Goal: Task Accomplishment & Management: Manage account settings

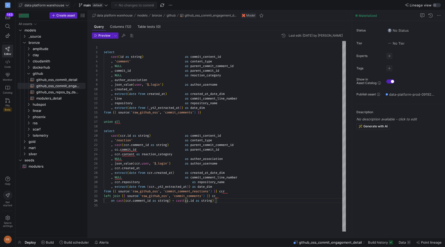
click at [59, 5] on span "data platform warehouse" at bounding box center [44, 5] width 40 height 4
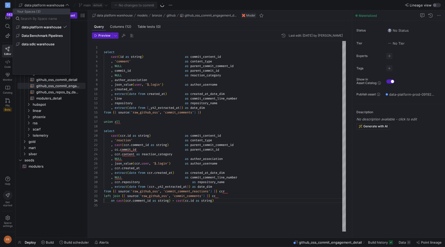
click at [185, 3] on div at bounding box center [222, 123] width 445 height 247
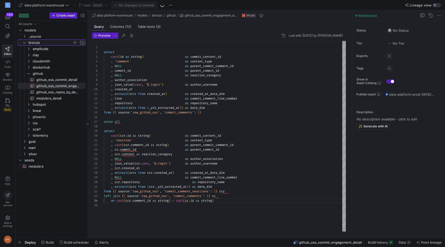
click at [25, 42] on icon "Press SPACE to select this row." at bounding box center [25, 42] width 4 height 3
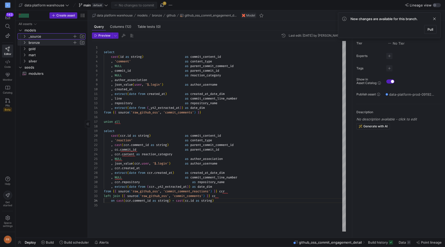
click at [24, 36] on icon "Press SPACE to select this row." at bounding box center [25, 36] width 4 height 3
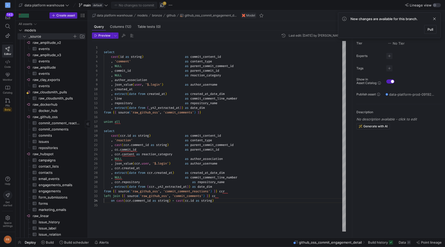
click at [162, 6] on span "button" at bounding box center [162, 5] width 6 height 6
click at [58, 118] on span "raw_github_oss​​​​​​​​" at bounding box center [59, 117] width 52 height 6
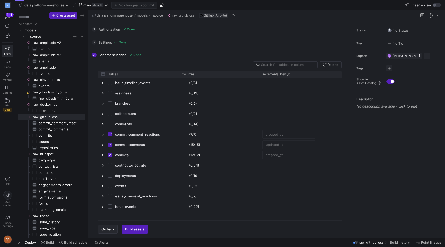
click at [108, 226] on span "button" at bounding box center [107, 229] width 19 height 8
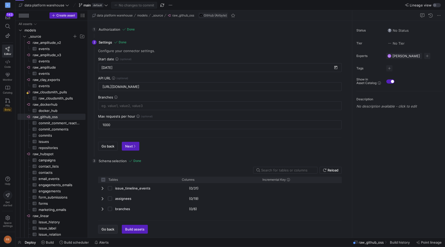
checkbox input "false"
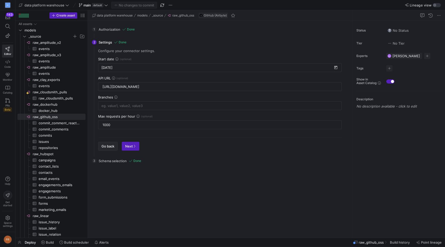
click at [107, 145] on span "Go back" at bounding box center [107, 146] width 13 height 4
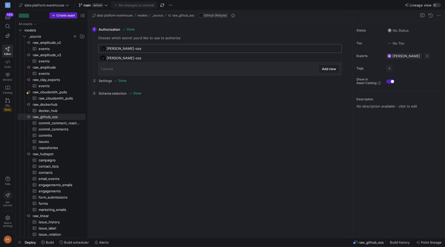
click at [142, 47] on input "[PERSON_NAME]-oss" at bounding box center [223, 48] width 232 height 4
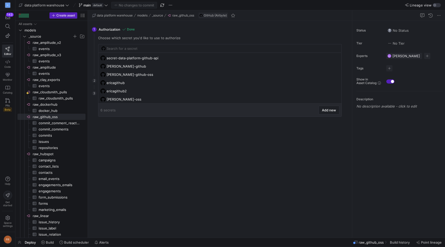
click at [150, 37] on div "Choose which secret you'd like to use to authorize" at bounding box center [220, 38] width 244 height 4
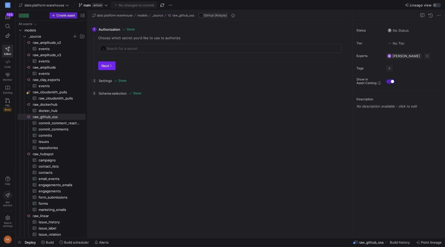
click at [110, 66] on icon "button" at bounding box center [110, 65] width 3 height 3
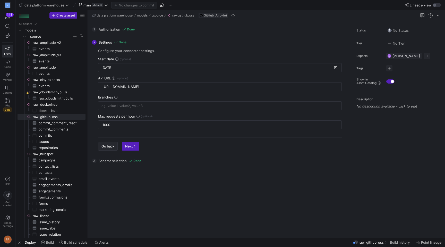
click at [109, 147] on span "Go back" at bounding box center [107, 146] width 13 height 4
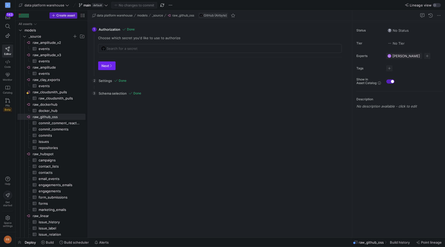
click at [110, 65] on icon "button" at bounding box center [110, 65] width 3 height 3
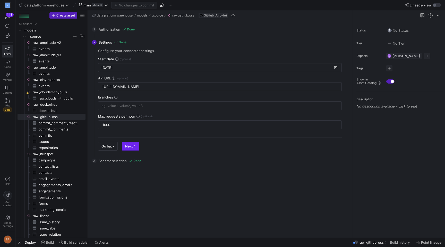
click at [129, 146] on span "Next" at bounding box center [130, 146] width 11 height 4
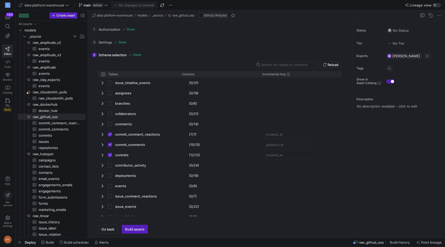
click at [114, 31] on div "1 Authorization Done Choose which secret you'd like to use to authorize Next" at bounding box center [219, 29] width 254 height 13
click at [111, 228] on span "Go back" at bounding box center [107, 229] width 13 height 4
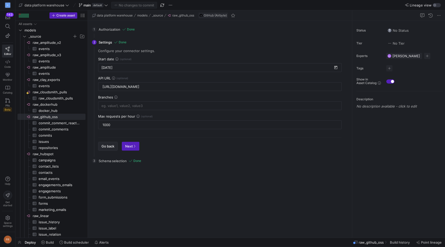
click at [109, 146] on span "Go back" at bounding box center [107, 146] width 13 height 4
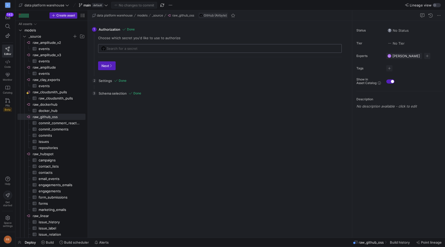
click at [124, 46] on div at bounding box center [223, 48] width 232 height 8
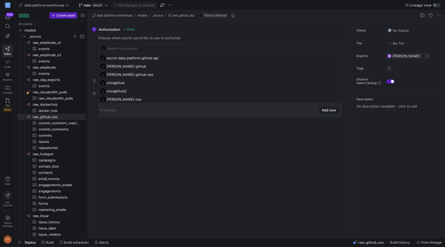
click at [148, 26] on div "1 Authorization Done Choose which secret you'd like to use to authorize Next" at bounding box center [219, 48] width 254 height 51
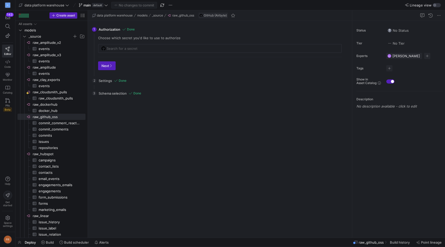
click at [139, 55] on div "Choose which secret you'd like to use to authorize Next" at bounding box center [220, 55] width 252 height 38
click at [110, 64] on span "Next" at bounding box center [106, 66] width 11 height 4
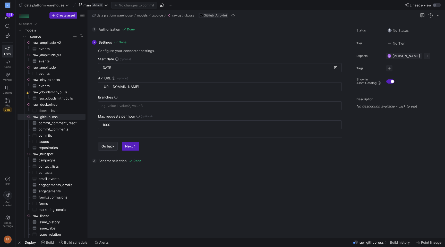
click at [107, 143] on span "button" at bounding box center [107, 146] width 19 height 8
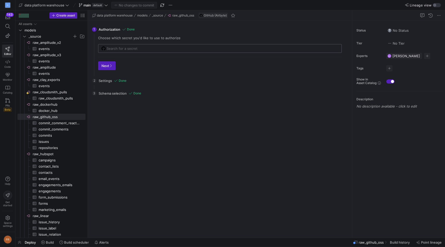
click at [124, 46] on input "text" at bounding box center [223, 48] width 232 height 4
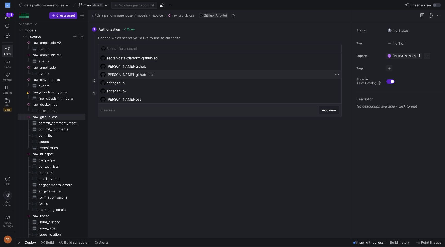
click at [131, 72] on div "[PERSON_NAME]-github-oss" at bounding box center [221, 74] width 228 height 4
type input "[PERSON_NAME]-github-oss"
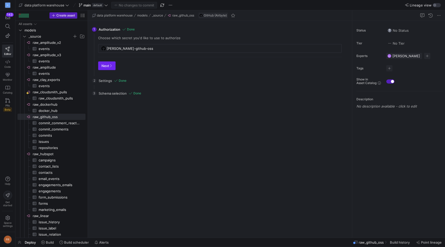
click at [108, 69] on span "button" at bounding box center [106, 66] width 17 height 8
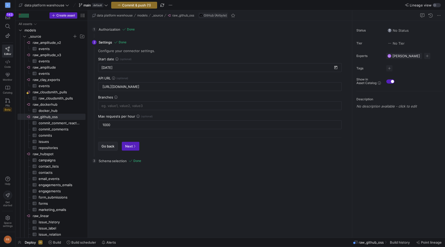
click at [108, 147] on span "Go back" at bounding box center [107, 146] width 13 height 4
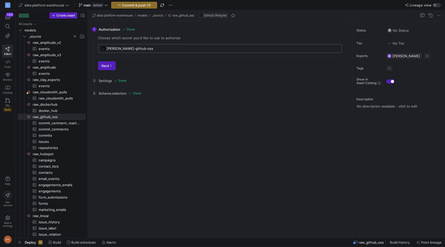
click at [125, 46] on input "[PERSON_NAME]-github-oss" at bounding box center [223, 48] width 232 height 4
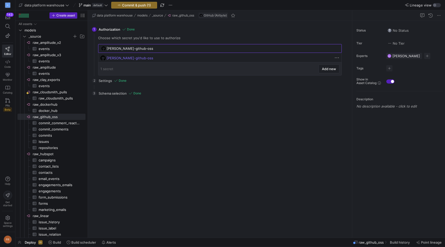
click at [129, 58] on div "[PERSON_NAME]-github-oss" at bounding box center [221, 58] width 228 height 4
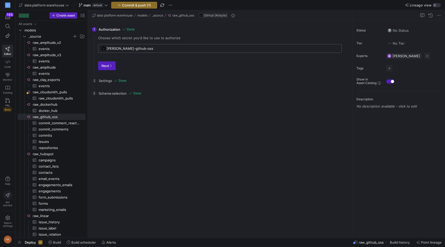
click at [136, 50] on input "[PERSON_NAME]-github-oss" at bounding box center [223, 48] width 232 height 4
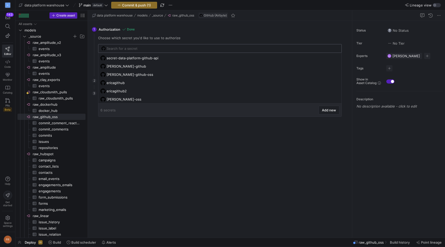
click at [141, 47] on input "text" at bounding box center [223, 48] width 232 height 4
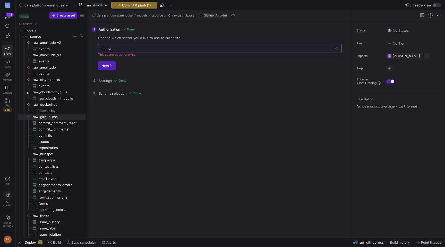
type input "null"
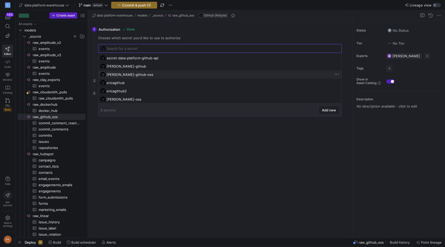
click at [135, 76] on div "[PERSON_NAME]-github-oss" at bounding box center [221, 74] width 228 height 4
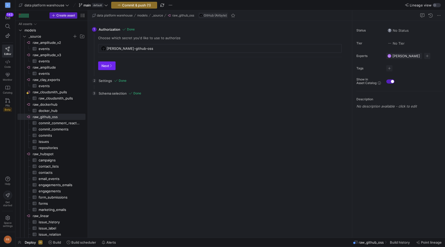
click at [108, 69] on span "button" at bounding box center [106, 66] width 17 height 8
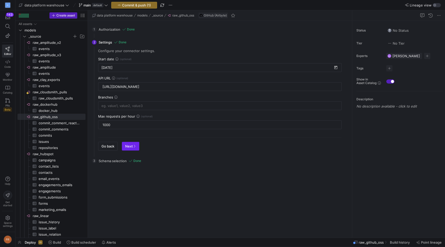
click at [129, 147] on span "Next" at bounding box center [130, 146] width 11 height 4
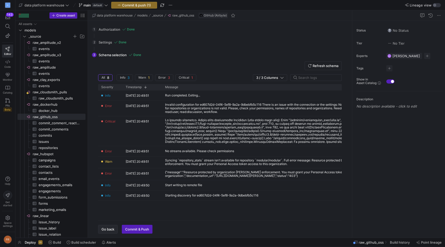
click at [106, 228] on span "Go back" at bounding box center [107, 229] width 13 height 4
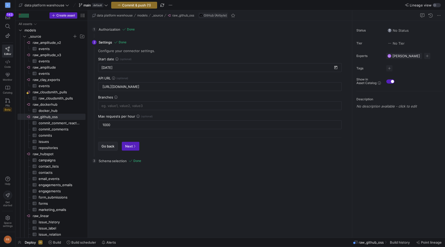
click at [108, 144] on span "Go back" at bounding box center [107, 146] width 13 height 4
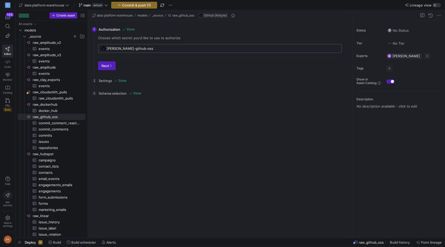
click at [136, 47] on input "[PERSON_NAME]-github-oss" at bounding box center [223, 48] width 232 height 4
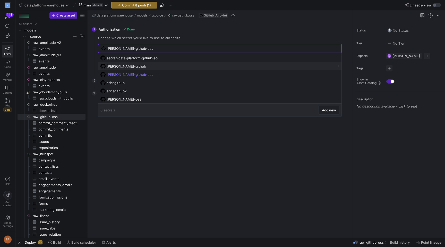
click at [137, 65] on div "[PERSON_NAME]-github" at bounding box center [221, 66] width 228 height 4
type input "[PERSON_NAME]-github"
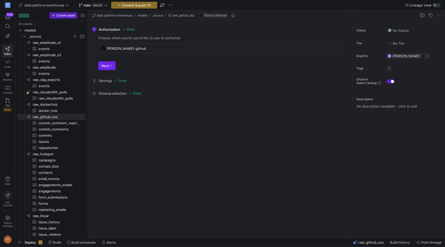
click at [111, 66] on icon "button" at bounding box center [110, 65] width 3 height 3
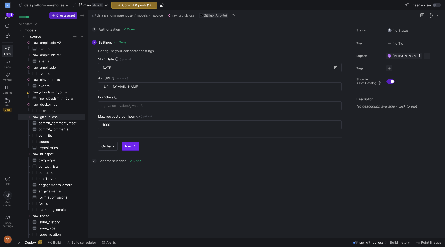
click at [129, 146] on span "Next" at bounding box center [130, 146] width 11 height 4
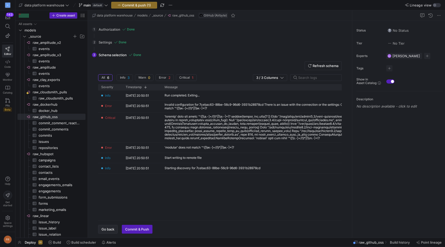
click at [108, 231] on span "button" at bounding box center [107, 229] width 19 height 8
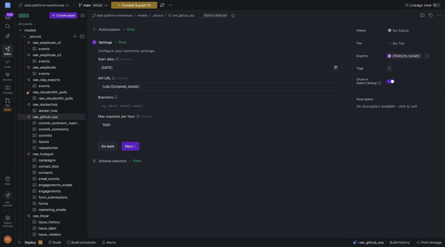
click at [110, 143] on span "button" at bounding box center [107, 146] width 19 height 8
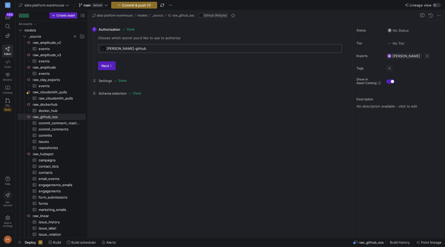
click at [132, 47] on input "[PERSON_NAME]-github" at bounding box center [223, 48] width 232 height 4
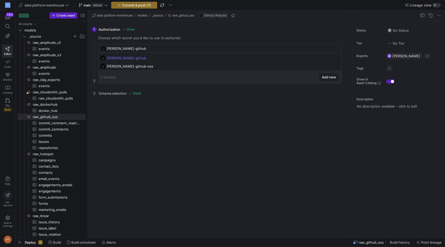
click at [186, 31] on div "1 Authorization Done Choose which secret you'd like to use to authorize [PERSON…" at bounding box center [219, 48] width 254 height 51
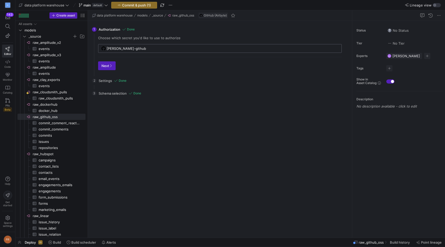
click at [155, 45] on div "[PERSON_NAME]-github" at bounding box center [223, 48] width 232 height 8
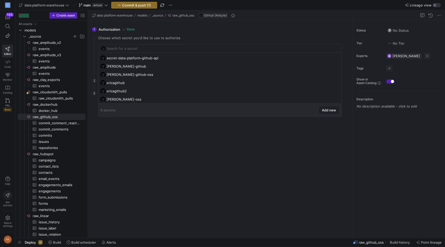
click at [179, 26] on div "1 Authorization Done Choose which secret you'd like to use to authorize Next" at bounding box center [219, 48] width 254 height 51
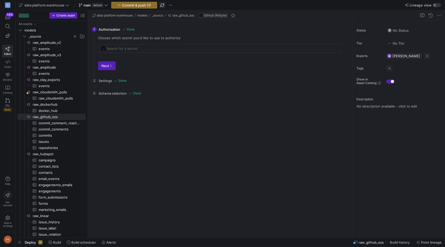
click at [165, 6] on span "button" at bounding box center [162, 5] width 6 height 6
click at [151, 6] on span "Commit & push (1)" at bounding box center [136, 5] width 29 height 4
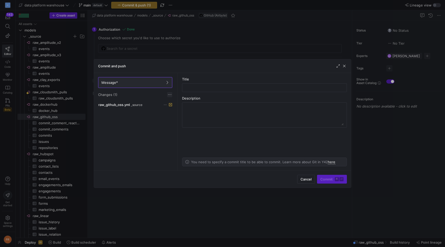
click at [169, 94] on span at bounding box center [169, 94] width 5 height 5
click at [186, 112] on button "Discard all changes" at bounding box center [188, 110] width 42 height 8
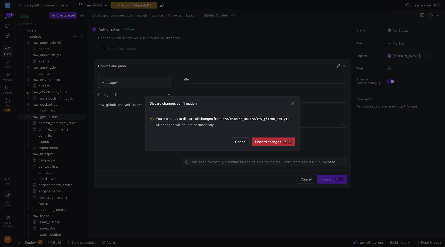
click at [263, 140] on span "Discard changes ⌘ ⏎" at bounding box center [273, 142] width 37 height 4
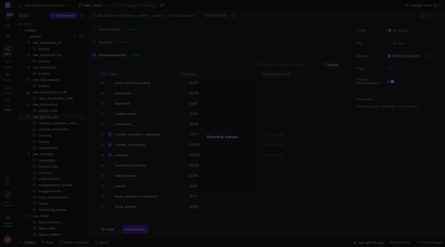
checkbox input "false"
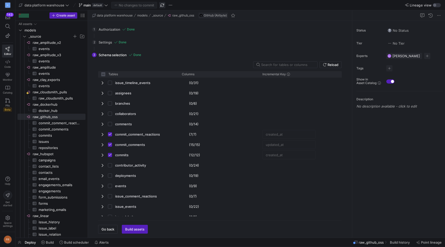
click at [161, 7] on span "button" at bounding box center [162, 5] width 6 height 6
click at [98, 3] on span "default" at bounding box center [97, 5] width 11 height 4
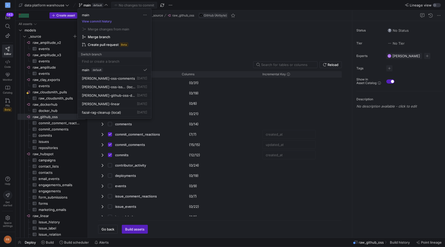
click at [108, 62] on input at bounding box center [114, 61] width 65 height 4
type input "fazal"
click at [195, 24] on div at bounding box center [222, 123] width 445 height 247
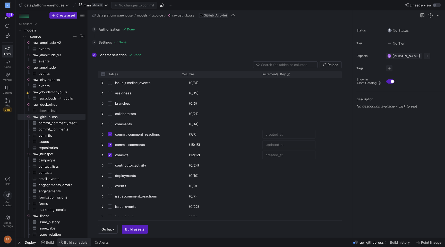
click at [79, 242] on span "Build scheduler" at bounding box center [76, 242] width 25 height 4
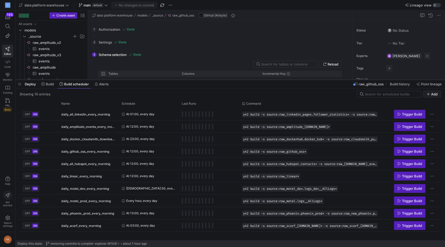
drag, startPoint x: 116, startPoint y: 152, endPoint x: 123, endPoint y: 79, distance: 73.4
click at [123, 79] on div at bounding box center [229, 80] width 429 height 2
click at [21, 84] on span "button" at bounding box center [19, 84] width 8 height 9
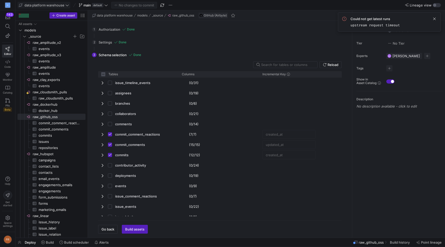
click at [55, 6] on span "data platform warehouse" at bounding box center [44, 5] width 40 height 4
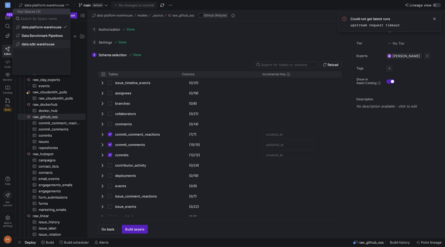
click at [51, 45] on span "data sdlc warehouse" at bounding box center [38, 44] width 33 height 4
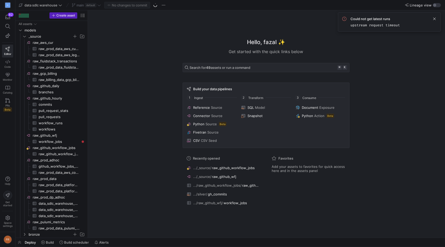
click at [421, 4] on span "Lineage view" at bounding box center [421, 5] width 22 height 4
click at [432, 4] on button "Lineage view" at bounding box center [436, 5] width 8 height 4
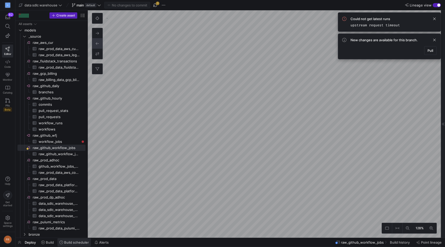
click at [69, 242] on span "Build scheduler" at bounding box center [76, 242] width 25 height 4
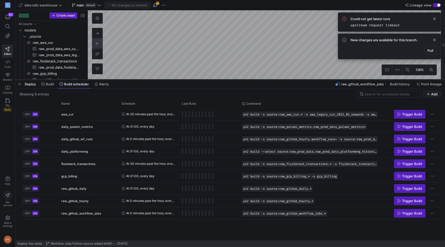
drag, startPoint x: 168, startPoint y: 152, endPoint x: 221, endPoint y: 53, distance: 112.7
click at [221, 79] on div at bounding box center [229, 80] width 429 height 2
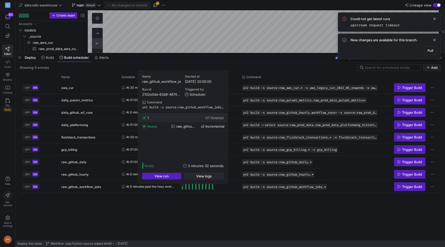
click at [197, 175] on span "View logs" at bounding box center [203, 176] width 15 height 4
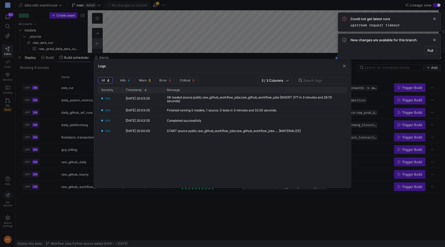
click at [210, 203] on div at bounding box center [222, 123] width 445 height 247
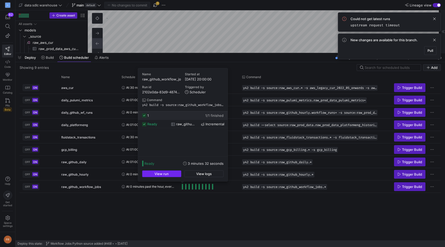
click at [173, 172] on span "button" at bounding box center [161, 173] width 39 height 6
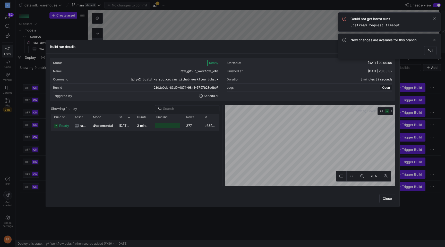
click at [172, 126] on div at bounding box center [167, 125] width 24 height 5
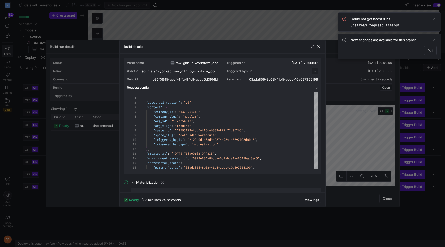
scroll to position [46, 0]
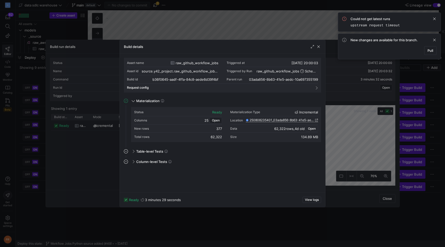
click at [312, 128] on span "Open" at bounding box center [312, 129] width 8 height 4
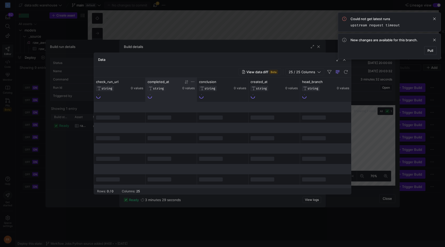
click at [186, 83] on icon at bounding box center [186, 82] width 2 height 4
click at [186, 84] on icon at bounding box center [186, 82] width 4 height 4
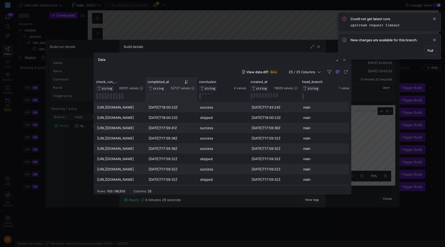
click at [180, 40] on div at bounding box center [222, 123] width 445 height 247
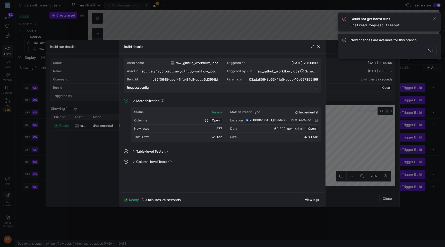
click at [185, 35] on div at bounding box center [222, 123] width 445 height 247
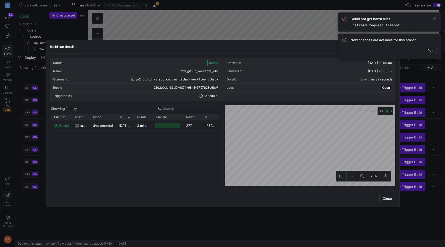
click at [189, 34] on div at bounding box center [222, 123] width 445 height 247
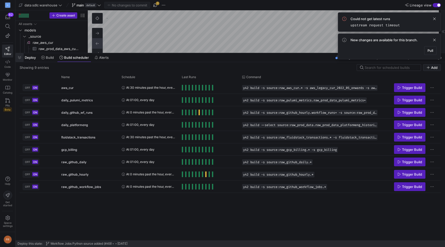
click at [19, 57] on span "button" at bounding box center [19, 57] width 8 height 9
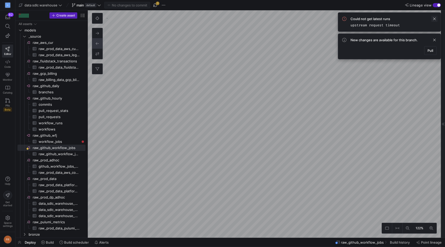
click at [433, 16] on span at bounding box center [434, 19] width 6 height 6
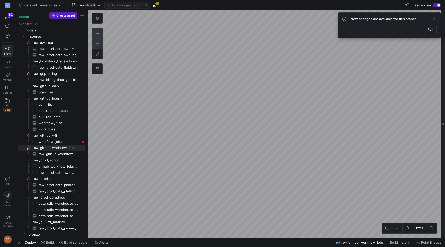
click at [97, 32] on icon at bounding box center [98, 33] width 4 height 4
click at [102, 240] on span "Alerts" at bounding box center [104, 242] width 10 height 4
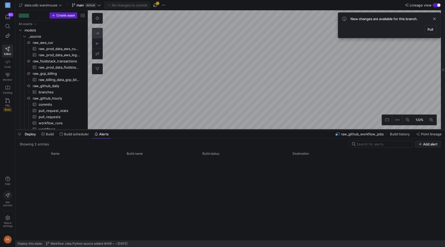
drag, startPoint x: 116, startPoint y: 153, endPoint x: 132, endPoint y: 81, distance: 73.2
click at [132, 128] on div at bounding box center [229, 129] width 429 height 2
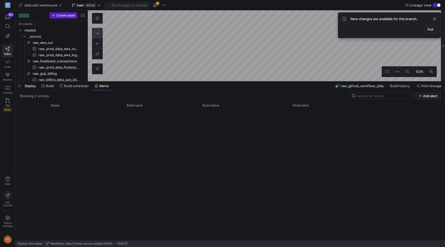
click at [38, 95] on div "Showing 2 entries" at bounding box center [34, 96] width 29 height 4
click at [51, 103] on div "Name" at bounding box center [84, 105] width 66 height 6
click at [57, 105] on span "Name" at bounding box center [55, 105] width 8 height 4
click at [34, 107] on div at bounding box center [34, 105] width 22 height 6
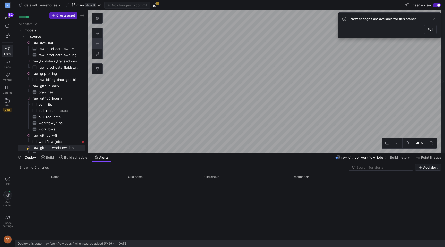
click at [206, 162] on as-split "data sdlc warehouse main default No changes to commit 1 Lineage view Create ass…" at bounding box center [229, 123] width 429 height 247
checkbox input "false"
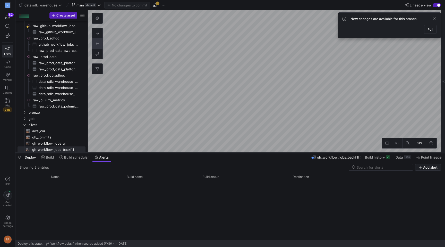
scroll to position [74, 0]
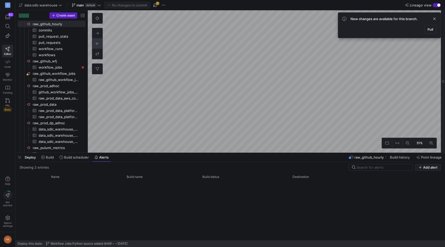
checkbox input "false"
click at [94, 56] on button at bounding box center [97, 54] width 10 height 10
click at [95, 42] on button at bounding box center [97, 43] width 10 height 10
click at [95, 31] on button at bounding box center [97, 33] width 10 height 10
click at [424, 169] on span "button" at bounding box center [427, 167] width 25 height 6
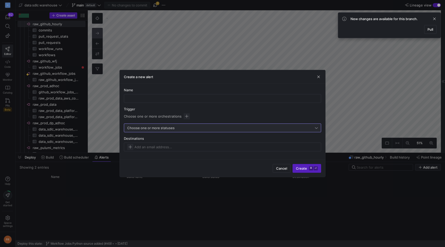
click at [170, 126] on span "Choose one or more statuses" at bounding box center [150, 128] width 47 height 4
click at [170, 126] on div at bounding box center [222, 123] width 445 height 247
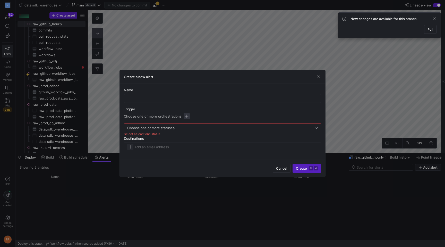
click at [186, 116] on span "button" at bounding box center [187, 116] width 6 height 6
click at [184, 105] on div at bounding box center [222, 123] width 445 height 247
click at [315, 79] on div "Create a new alert" at bounding box center [222, 77] width 205 height 14
click at [316, 79] on span "button" at bounding box center [318, 76] width 5 height 5
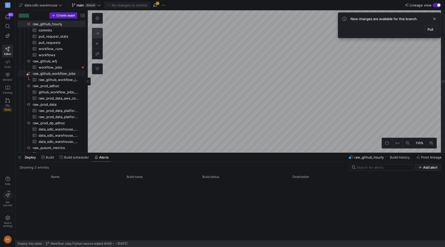
scroll to position [0, 0]
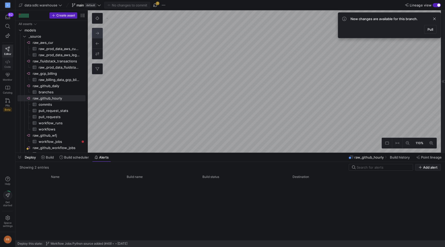
click at [7, 65] on span "Code" at bounding box center [7, 66] width 6 height 3
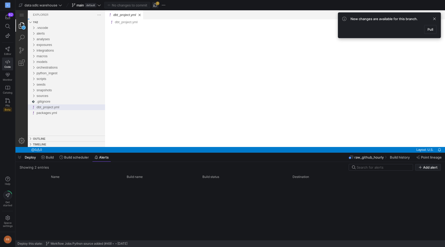
click at [154, 5] on span "button" at bounding box center [155, 5] width 6 height 6
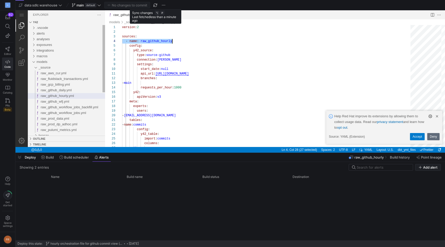
scroll to position [14, 50]
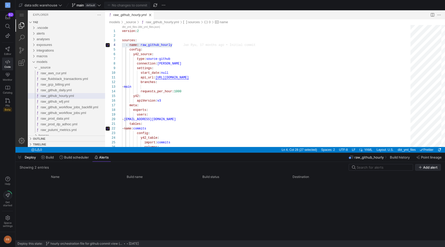
click at [430, 168] on span "Add alert" at bounding box center [430, 167] width 14 height 4
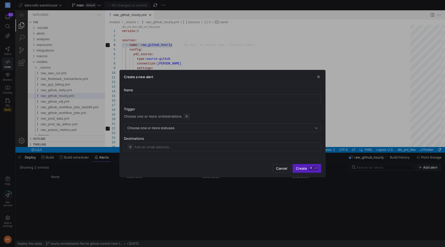
click at [266, 56] on div at bounding box center [222, 123] width 445 height 247
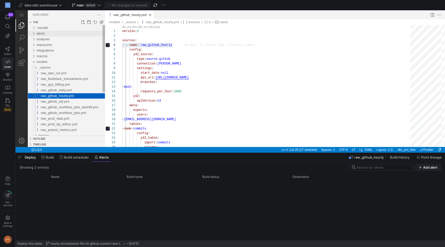
click at [56, 33] on div "alerts" at bounding box center [71, 34] width 68 height 6
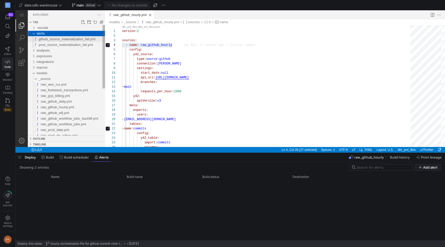
click at [56, 39] on span "github_source_materialization_fail.yml" at bounding box center [67, 39] width 57 height 4
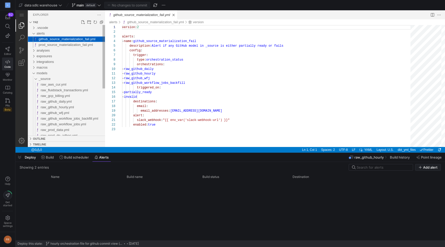
scroll to position [46, 0]
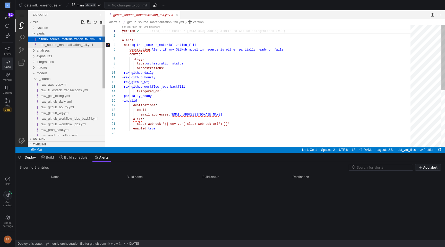
click at [56, 44] on span "prod_source_materialization_fail.yml" at bounding box center [66, 45] width 54 height 4
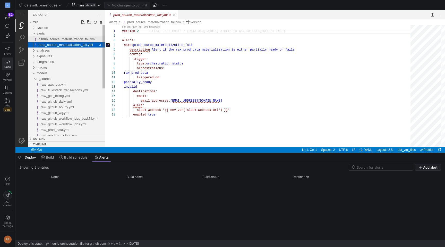
click at [57, 39] on span "github_source_materialization_fail.yml" at bounding box center [67, 39] width 57 height 4
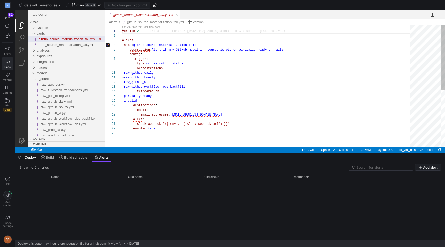
type textarea "- raw_github_hourly - raw_github_wfj - raw_github_workflow_jobs_backfill trigge…"
click at [176, 76] on div "version : 2 alerts : - name : github_source_materialization_fail description : …" at bounding box center [268, 139] width 292 height 228
click at [430, 167] on span "Add alert" at bounding box center [430, 167] width 14 height 4
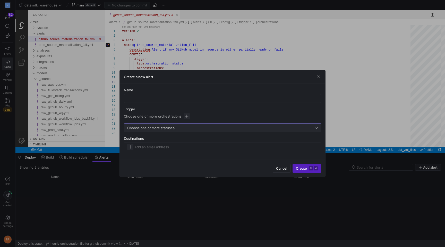
click at [190, 129] on div "Choose one or more statuses" at bounding box center [221, 128] width 188 height 4
click at [162, 136] on span "Ready" at bounding box center [226, 137] width 186 height 4
click at [163, 144] on span "Partially Invalid" at bounding box center [226, 145] width 186 height 4
click at [158, 152] on span "Invalid" at bounding box center [226, 154] width 186 height 4
click at [161, 137] on span "Ready" at bounding box center [226, 137] width 186 height 4
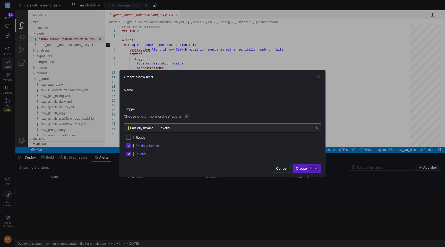
click at [216, 109] on div at bounding box center [222, 123] width 445 height 247
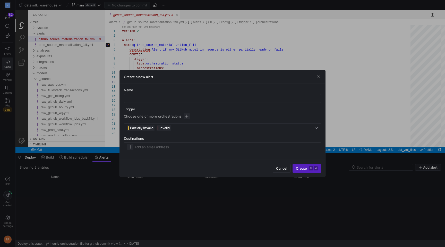
click at [163, 146] on input at bounding box center [160, 147] width 53 height 4
type input "faz"
click at [148, 98] on input "text" at bounding box center [222, 98] width 188 height 4
click at [187, 114] on span "button" at bounding box center [187, 116] width 6 height 6
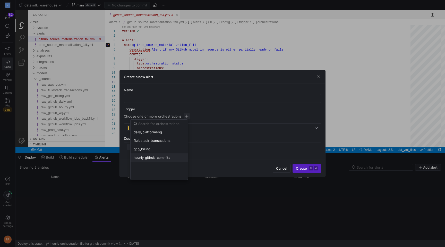
click at [161, 155] on span "hourly_github_commits" at bounding box center [152, 157] width 37 height 4
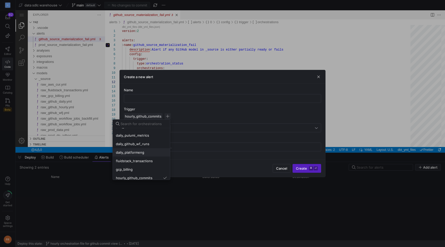
scroll to position [0, 0]
click at [152, 150] on div "daily_github_wf_runs" at bounding box center [141, 149] width 51 height 4
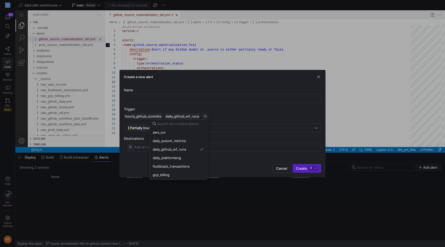
click at [227, 105] on div at bounding box center [222, 123] width 445 height 247
click at [318, 75] on span "button" at bounding box center [318, 76] width 5 height 5
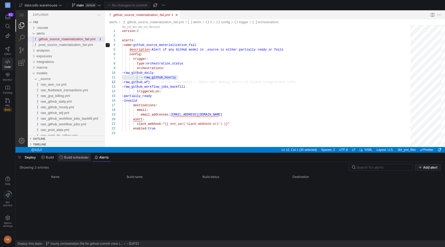
click at [70, 158] on span "Build scheduler" at bounding box center [76, 157] width 25 height 4
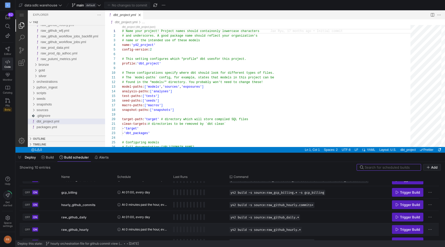
scroll to position [65, 0]
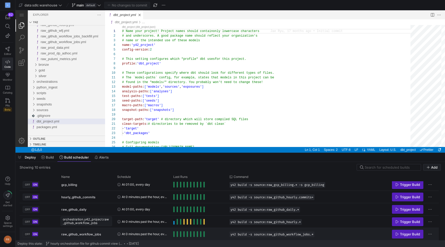
drag, startPoint x: 101, startPoint y: 234, endPoint x: 69, endPoint y: 234, distance: 32.7
click at [69, 234] on div "raw_github_workflow_jobs" at bounding box center [86, 234] width 50 height 12
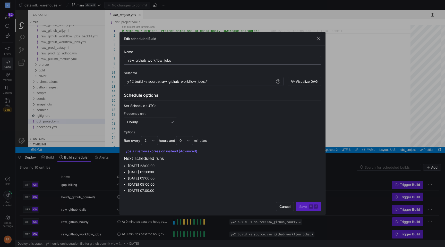
click at [180, 60] on input "raw_github_workflow_jobs" at bounding box center [222, 60] width 188 height 4
click at [318, 38] on span "button" at bounding box center [318, 38] width 5 height 5
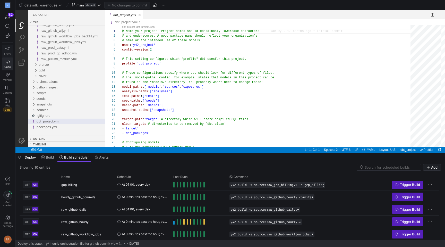
click at [5, 53] on span "Editor" at bounding box center [7, 53] width 7 height 3
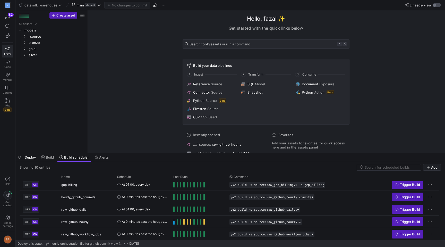
click at [436, 7] on div "button" at bounding box center [436, 5] width 8 height 4
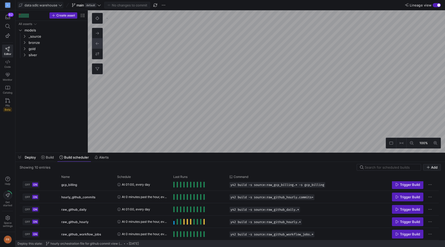
click at [60, 6] on icon at bounding box center [60, 5] width 3 height 2
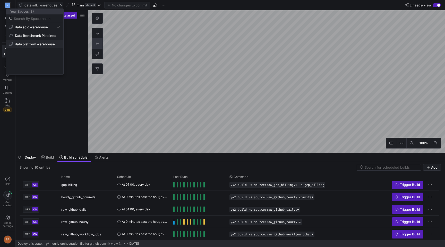
click at [43, 41] on button "data platform warehouse" at bounding box center [34, 44] width 57 height 8
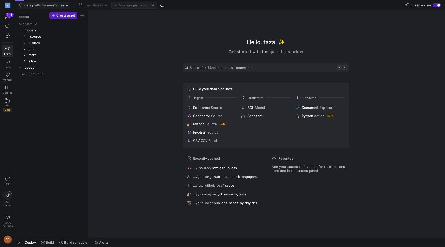
click at [163, 6] on circle at bounding box center [162, 5] width 4 height 4
click at [105, 6] on icon at bounding box center [106, 5] width 4 height 4
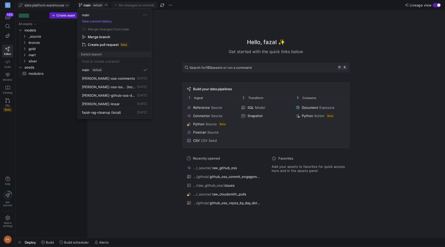
click at [117, 62] on input at bounding box center [114, 61] width 65 height 4
type input "Expanded Quality Metrics"
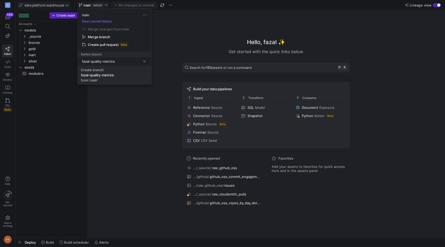
type input "fazal-quality-metrics"
click at [121, 70] on span "Create branch fazal-quality-metrics from 'main'" at bounding box center [114, 75] width 67 height 14
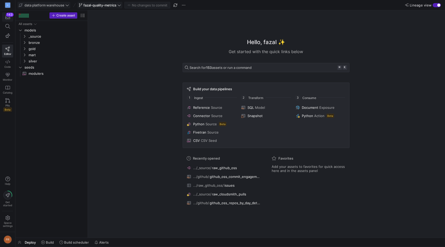
click at [10, 20] on span "button" at bounding box center [7, 17] width 11 height 9
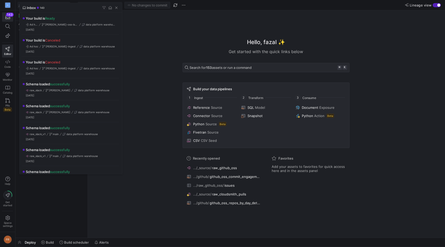
click at [8, 18] on div at bounding box center [222, 123] width 445 height 247
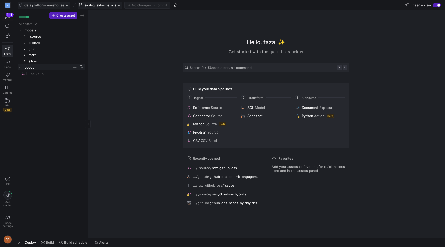
click at [34, 68] on span "seeds" at bounding box center [48, 67] width 48 height 6
click at [37, 68] on span "seeds" at bounding box center [48, 67] width 48 height 6
click at [39, 33] on span "_source" at bounding box center [51, 36] width 44 height 6
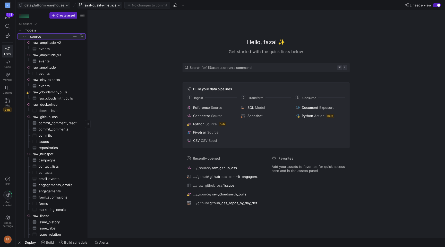
click at [42, 35] on span "_source" at bounding box center [51, 36] width 44 height 6
